Goal: Find specific page/section: Find specific page/section

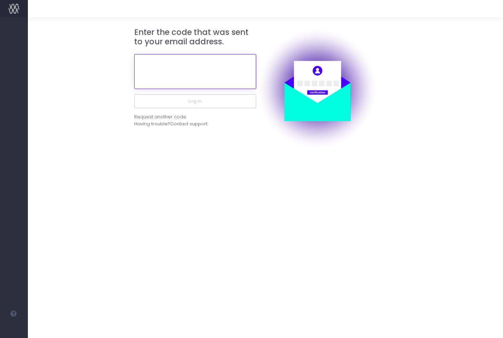
click at [201, 72] on input "text" at bounding box center [195, 71] width 122 height 35
paste input "542931"
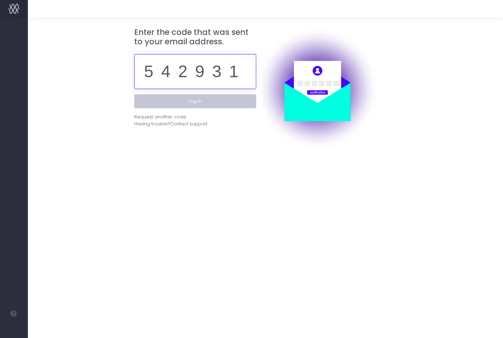
type input "542931"
click at [199, 100] on button "Log in" at bounding box center [195, 101] width 122 height 14
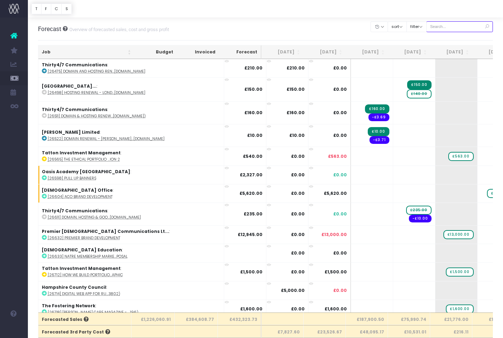
click at [451, 29] on input "text" at bounding box center [460, 26] width 67 height 11
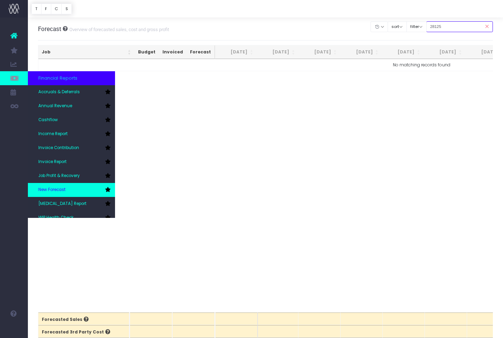
type input "28125"
click at [61, 186] on link "New Forecast" at bounding box center [71, 190] width 87 height 14
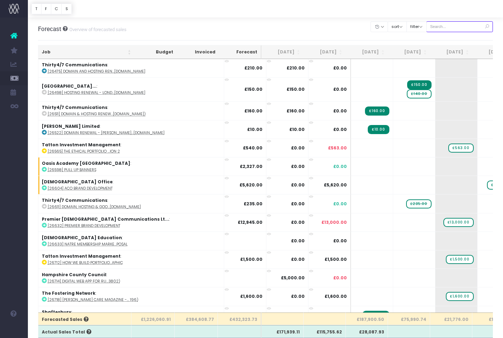
click at [451, 28] on input "text" at bounding box center [460, 26] width 67 height 11
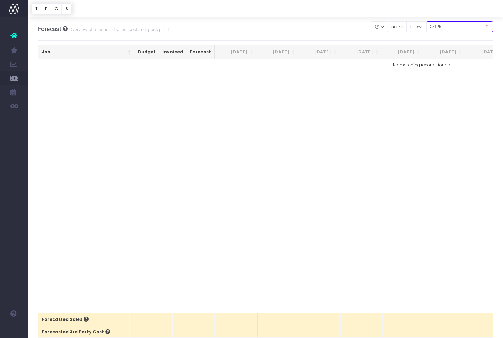
drag, startPoint x: 457, startPoint y: 26, endPoint x: 437, endPoint y: 28, distance: 19.3
click at [437, 28] on input "28125" at bounding box center [460, 26] width 67 height 11
type input "28125"
click at [16, 37] on icon at bounding box center [13, 35] width 7 height 9
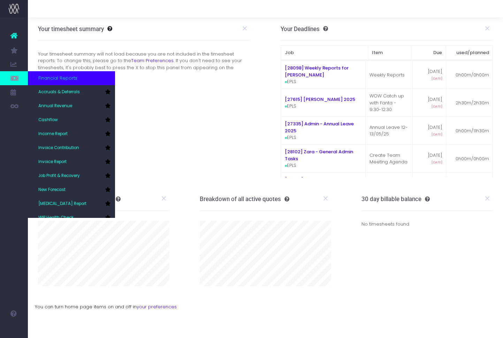
click at [14, 78] on icon at bounding box center [13, 78] width 7 height 8
click at [82, 187] on link "New Forecast" at bounding box center [71, 190] width 87 height 14
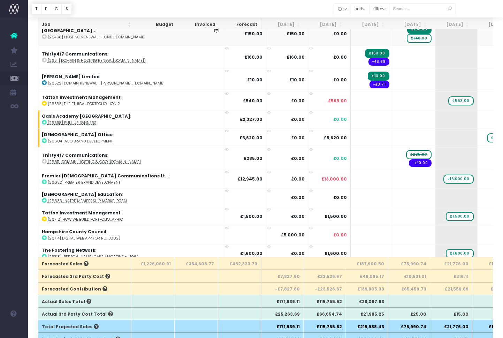
scroll to position [58, 0]
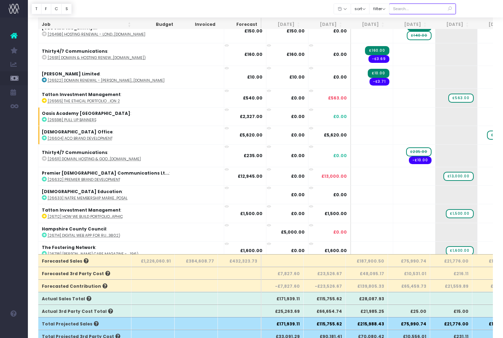
click at [417, 10] on input "text" at bounding box center [422, 8] width 67 height 11
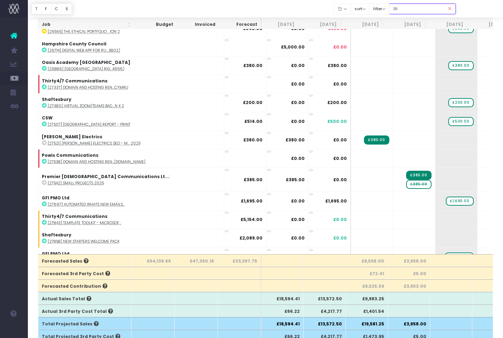
type input "3"
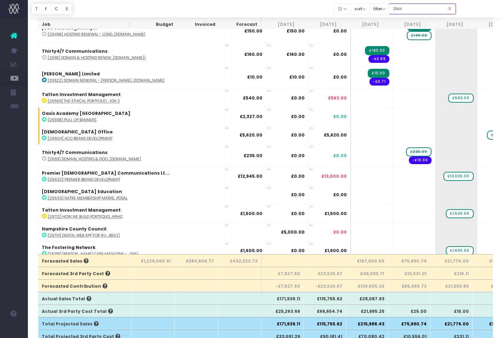
type input "28440"
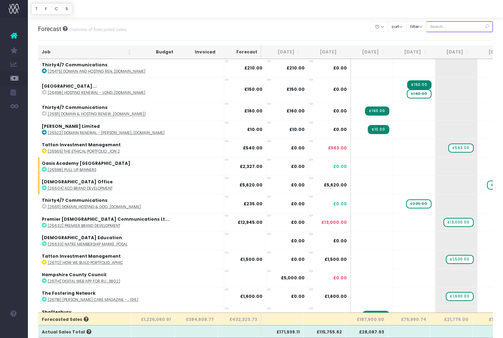
click at [442, 28] on input "text" at bounding box center [460, 26] width 67 height 11
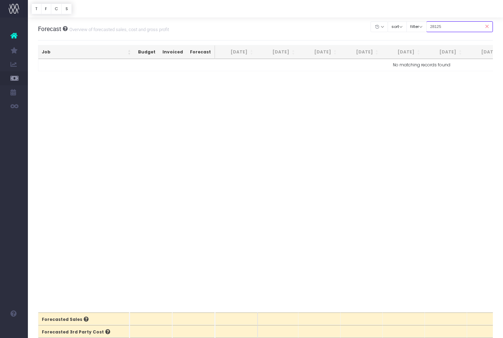
drag, startPoint x: 461, startPoint y: 28, endPoint x: 435, endPoint y: 20, distance: 26.5
click at [427, 28] on div "Clear Filters Hide Jun 2025 Jul 2025 Aug 2025 Sep 2025 Oct 2025 Nov 2025 Dec 20…" at bounding box center [432, 27] width 122 height 14
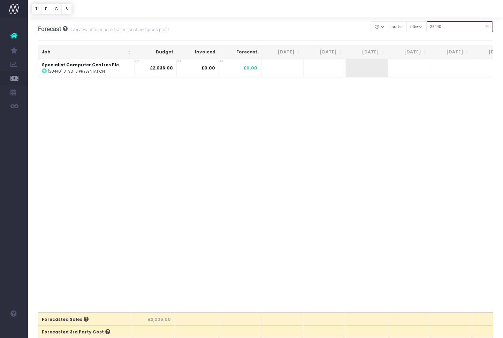
drag, startPoint x: 455, startPoint y: 27, endPoint x: 458, endPoint y: 28, distance: 3.9
click at [446, 28] on input "28440" at bounding box center [460, 26] width 67 height 11
drag, startPoint x: 456, startPoint y: 28, endPoint x: 433, endPoint y: 28, distance: 22.7
click at [433, 28] on div "Clear Filters Hide Jun 2025 Jul 2025 Aug 2025 Sep 2025 Oct 2025 Nov 2025 Dec 20…" at bounding box center [432, 27] width 122 height 14
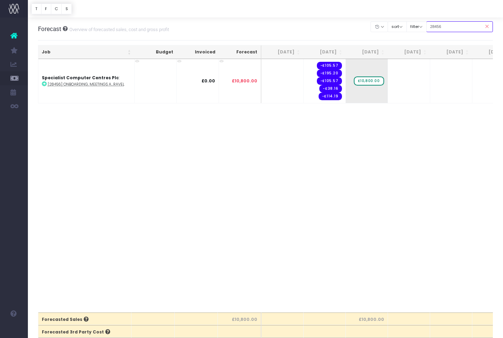
drag, startPoint x: 457, startPoint y: 28, endPoint x: 445, endPoint y: 28, distance: 12.6
click at [445, 28] on input "28456" at bounding box center [460, 26] width 67 height 11
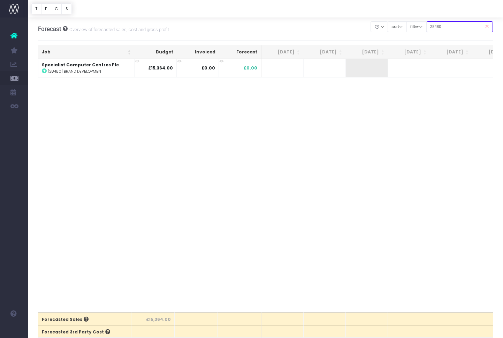
drag, startPoint x: 454, startPoint y: 27, endPoint x: 449, endPoint y: 28, distance: 5.3
click at [446, 27] on input "28480" at bounding box center [460, 26] width 67 height 11
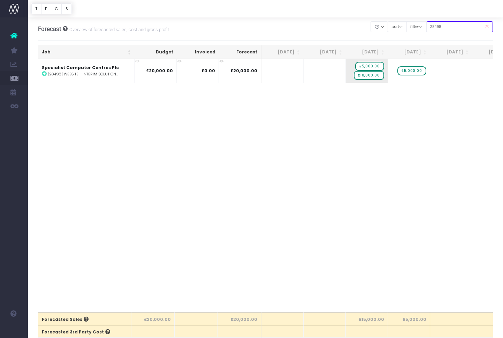
drag, startPoint x: 456, startPoint y: 24, endPoint x: 465, endPoint y: 27, distance: 9.5
click at [445, 27] on input "28498" at bounding box center [460, 26] width 67 height 11
click at [456, 27] on input "28498" at bounding box center [460, 26] width 67 height 11
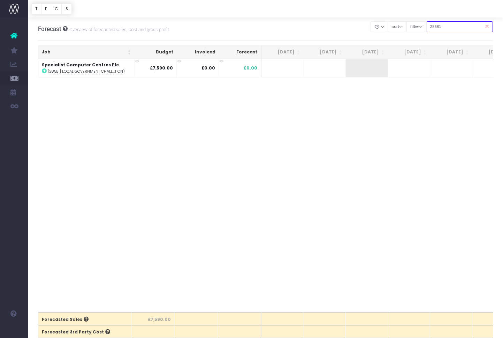
drag, startPoint x: 446, startPoint y: 25, endPoint x: 439, endPoint y: 26, distance: 7.0
click at [439, 26] on input "28581" at bounding box center [460, 26] width 67 height 11
drag, startPoint x: 456, startPoint y: 28, endPoint x: 434, endPoint y: 27, distance: 22.0
click at [434, 27] on div "Clear Filters Hide Jun 2025 Jul 2025 Aug 2025 Sep 2025 Oct 2025 Nov 2025 Dec 20…" at bounding box center [432, 27] width 122 height 14
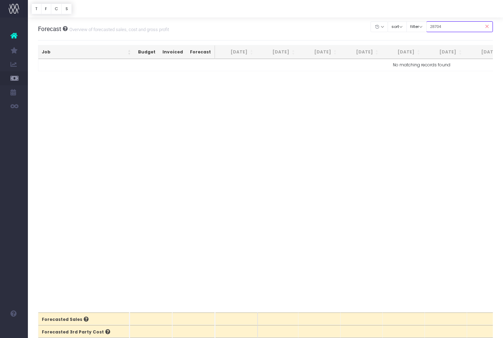
click at [457, 28] on input "28704" at bounding box center [460, 26] width 67 height 11
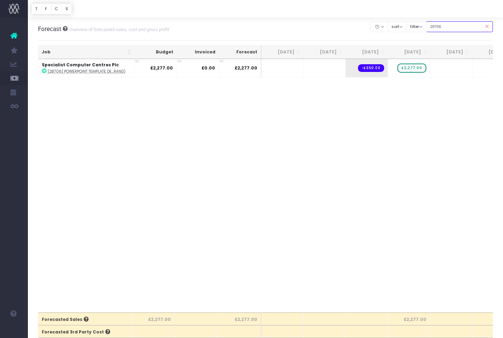
click at [454, 29] on input "28706" at bounding box center [460, 26] width 67 height 11
click at [454, 27] on input "28708" at bounding box center [460, 26] width 67 height 11
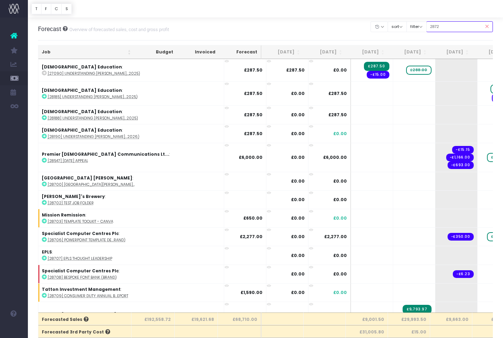
type input "28725"
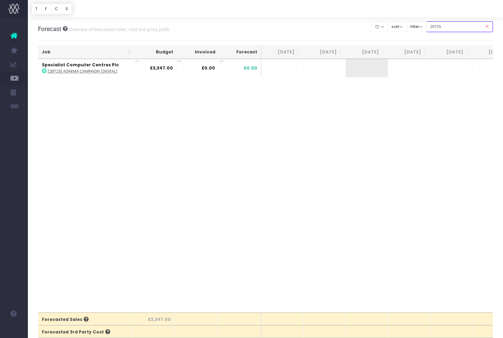
drag, startPoint x: 456, startPoint y: 27, endPoint x: 437, endPoint y: 27, distance: 19.2
click at [437, 27] on input "28725" at bounding box center [460, 26] width 67 height 11
drag, startPoint x: 458, startPoint y: 27, endPoint x: 436, endPoint y: 28, distance: 21.3
click at [436, 28] on input "28741" at bounding box center [460, 26] width 67 height 11
click at [436, 26] on input "28771" at bounding box center [460, 26] width 67 height 11
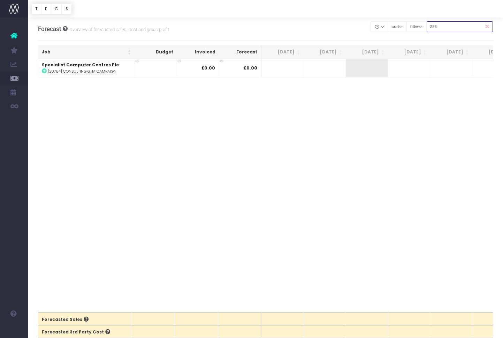
type input "28804"
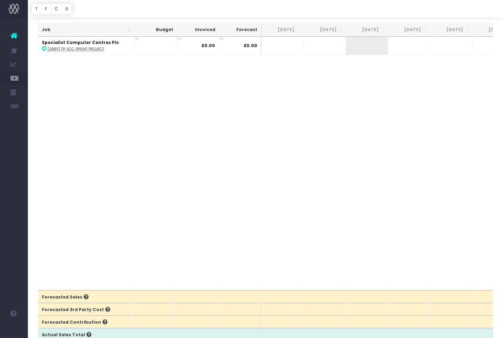
scroll to position [23, 0]
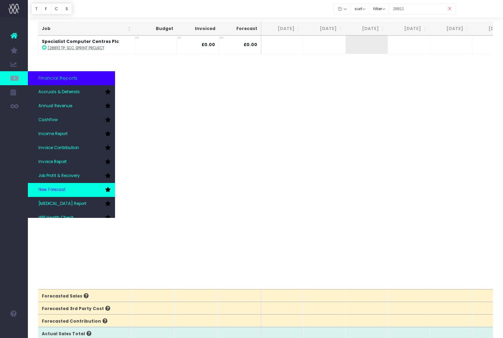
type input "28811"
click at [58, 188] on span "New Forecast" at bounding box center [51, 190] width 27 height 6
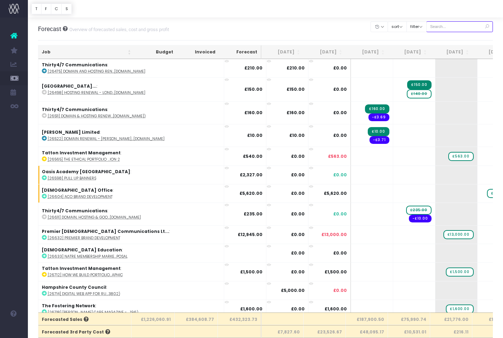
click at [456, 27] on input "text" at bounding box center [460, 26] width 67 height 11
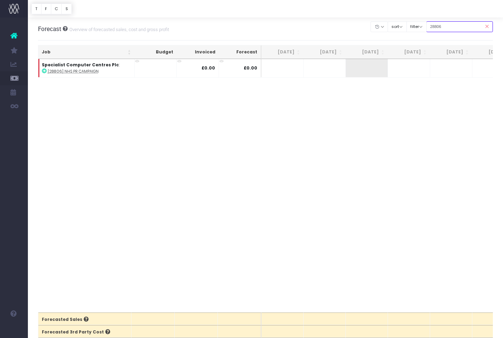
type input "28806"
click at [180, 98] on div "Job Budget Invoiced Forecast [DATE] [DATE] [DATE] Sep [DATE] Nov [DATE] Jan [DA…" at bounding box center [266, 185] width 456 height 253
